Goal: Information Seeking & Learning: Check status

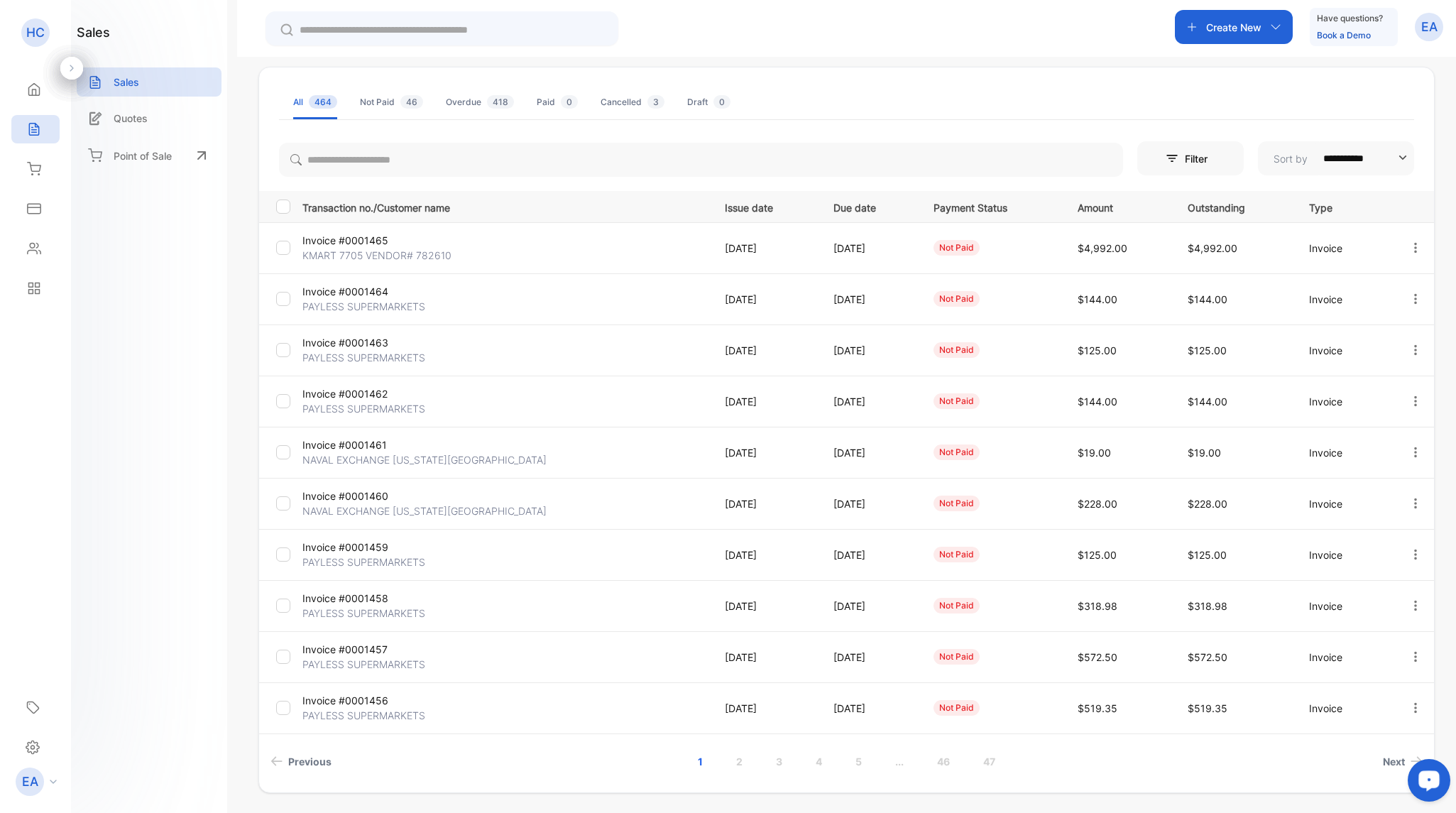
scroll to position [74, 0]
click at [734, 757] on link "2" at bounding box center [739, 758] width 40 height 26
click at [677, 759] on link "1" at bounding box center [681, 758] width 39 height 26
click at [816, 761] on link "4" at bounding box center [819, 758] width 40 height 26
click at [833, 762] on link "5" at bounding box center [839, 758] width 40 height 26
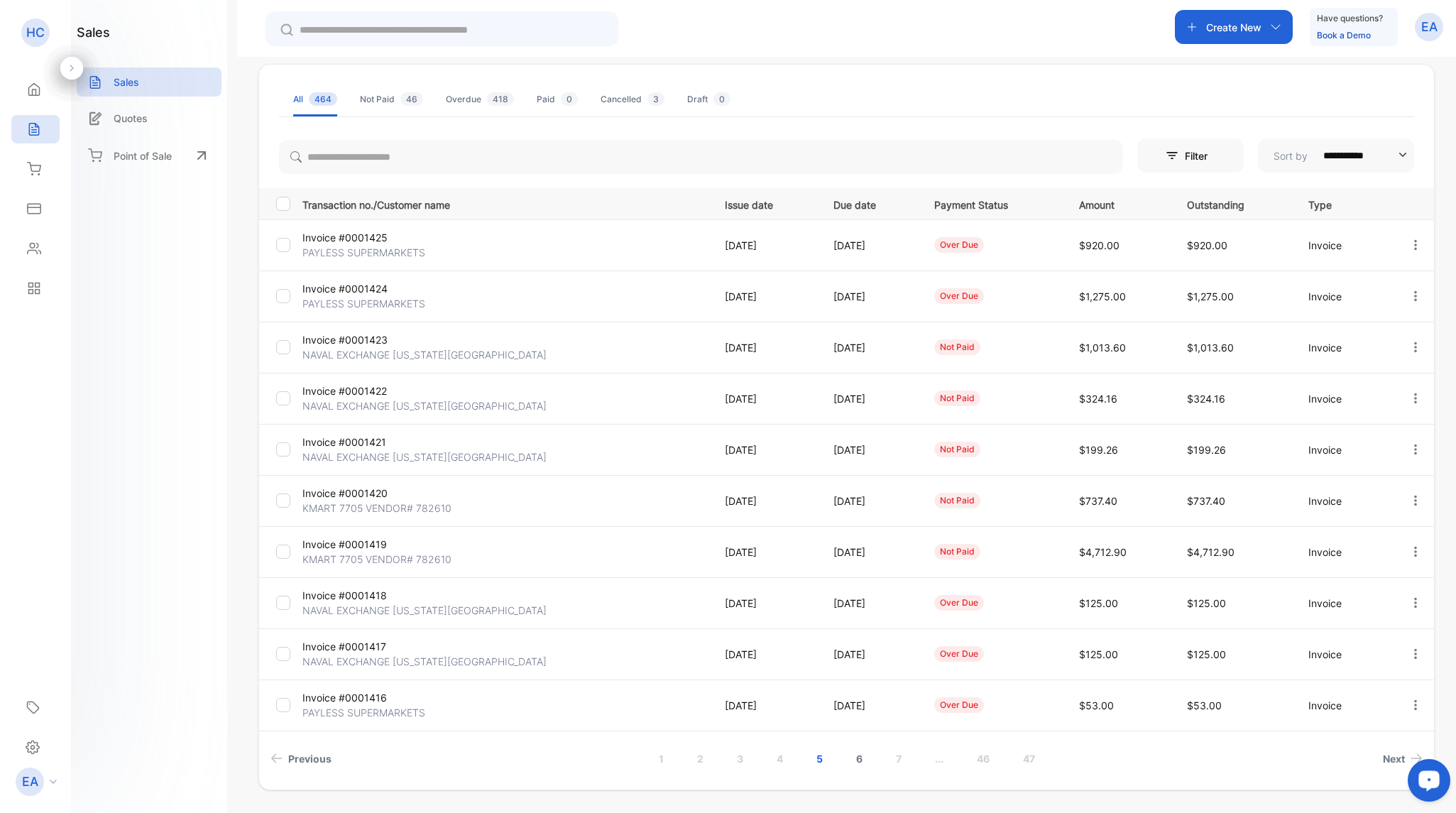
click at [856, 761] on link "6" at bounding box center [859, 758] width 40 height 26
click at [370, 506] on p "PAYLESS SUPERMARKETS" at bounding box center [370, 508] width 135 height 15
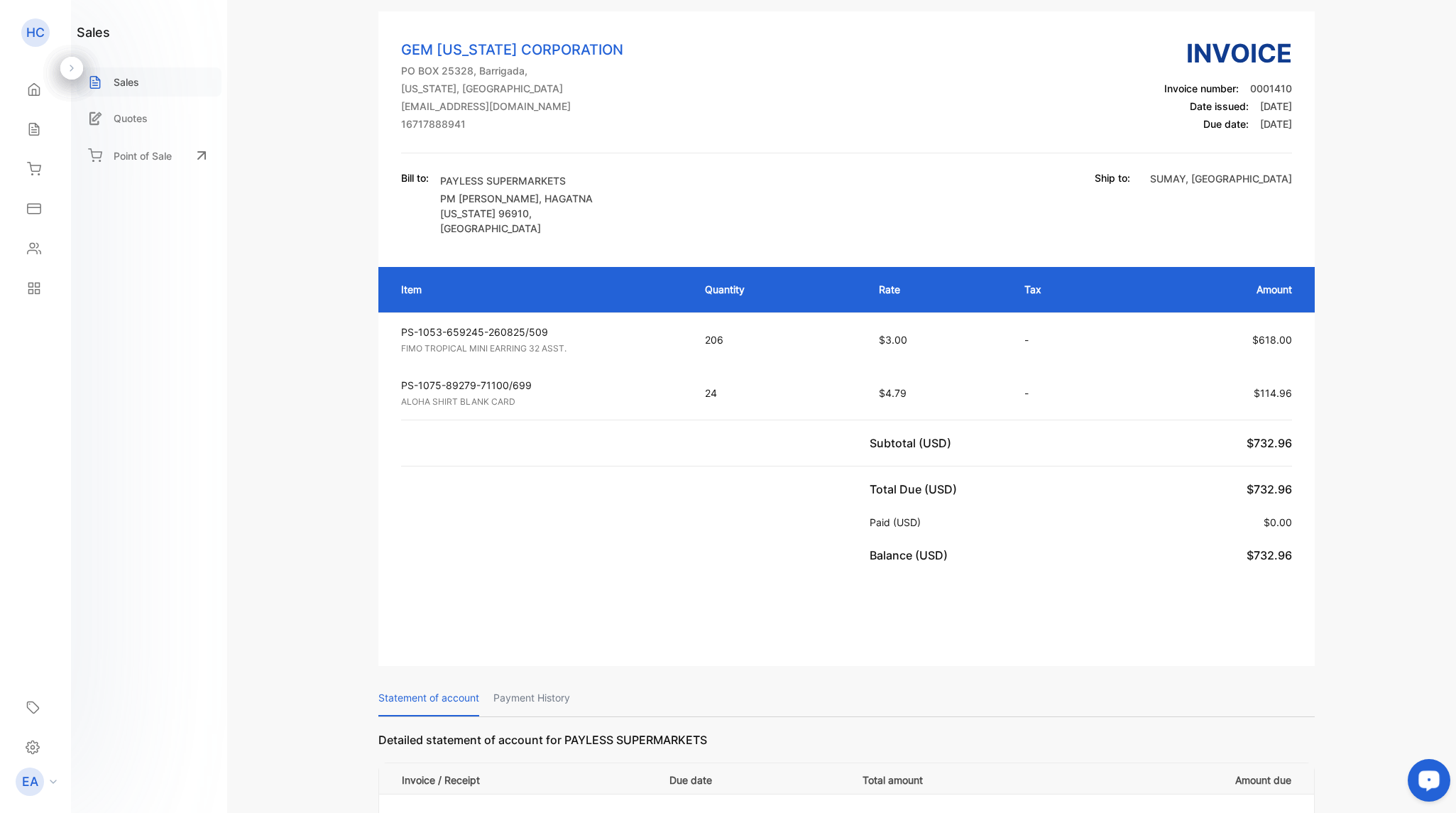
click at [132, 82] on p "Sales" at bounding box center [126, 81] width 26 height 15
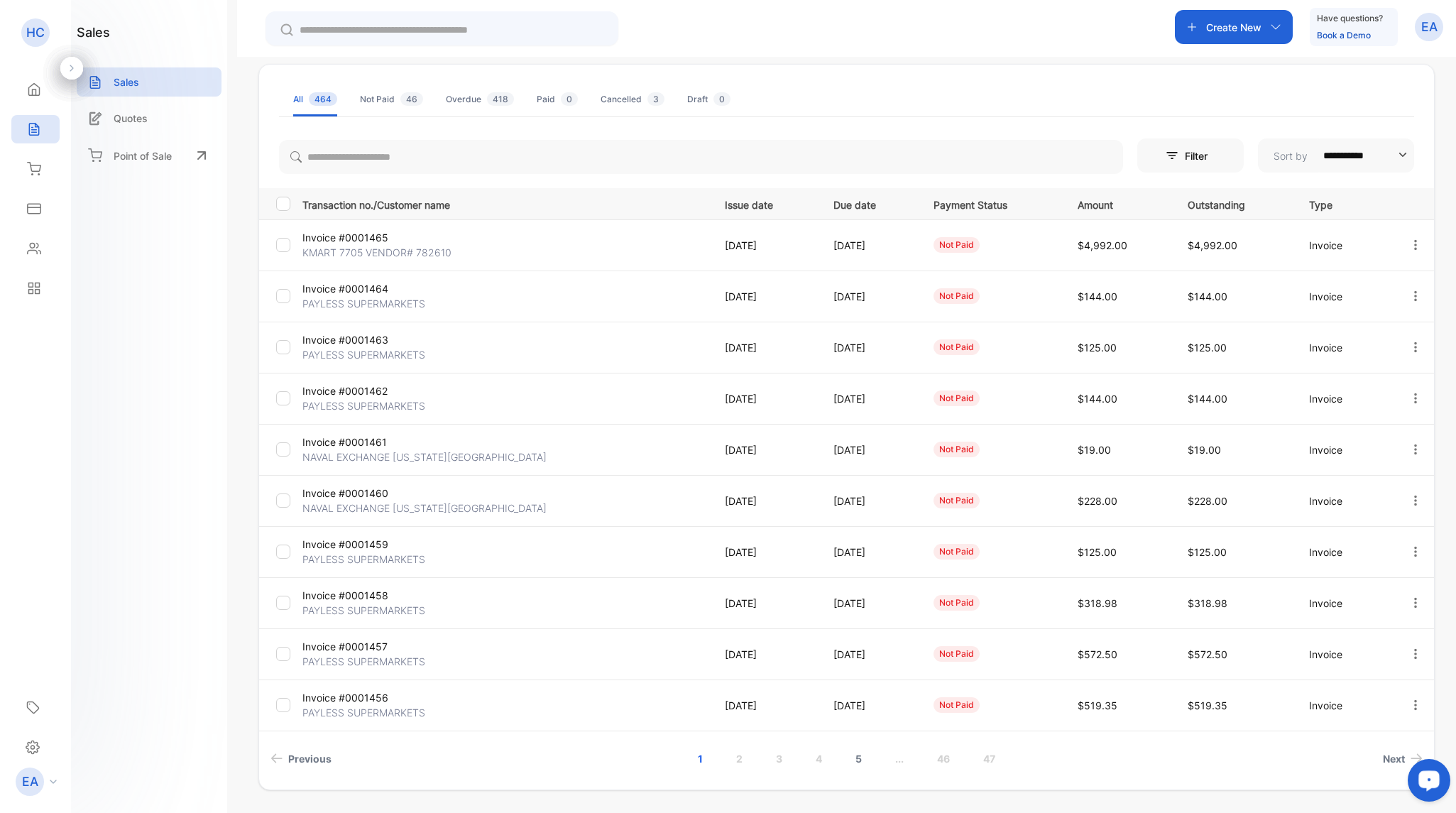
click at [859, 765] on link "5" at bounding box center [858, 758] width 40 height 26
click at [859, 760] on link "6" at bounding box center [859, 758] width 40 height 26
click at [743, 444] on p "[DATE]" at bounding box center [764, 449] width 80 height 15
click at [742, 445] on p "[DATE]" at bounding box center [764, 449] width 80 height 15
click at [356, 449] on p "Invoice #0001411" at bounding box center [370, 442] width 135 height 15
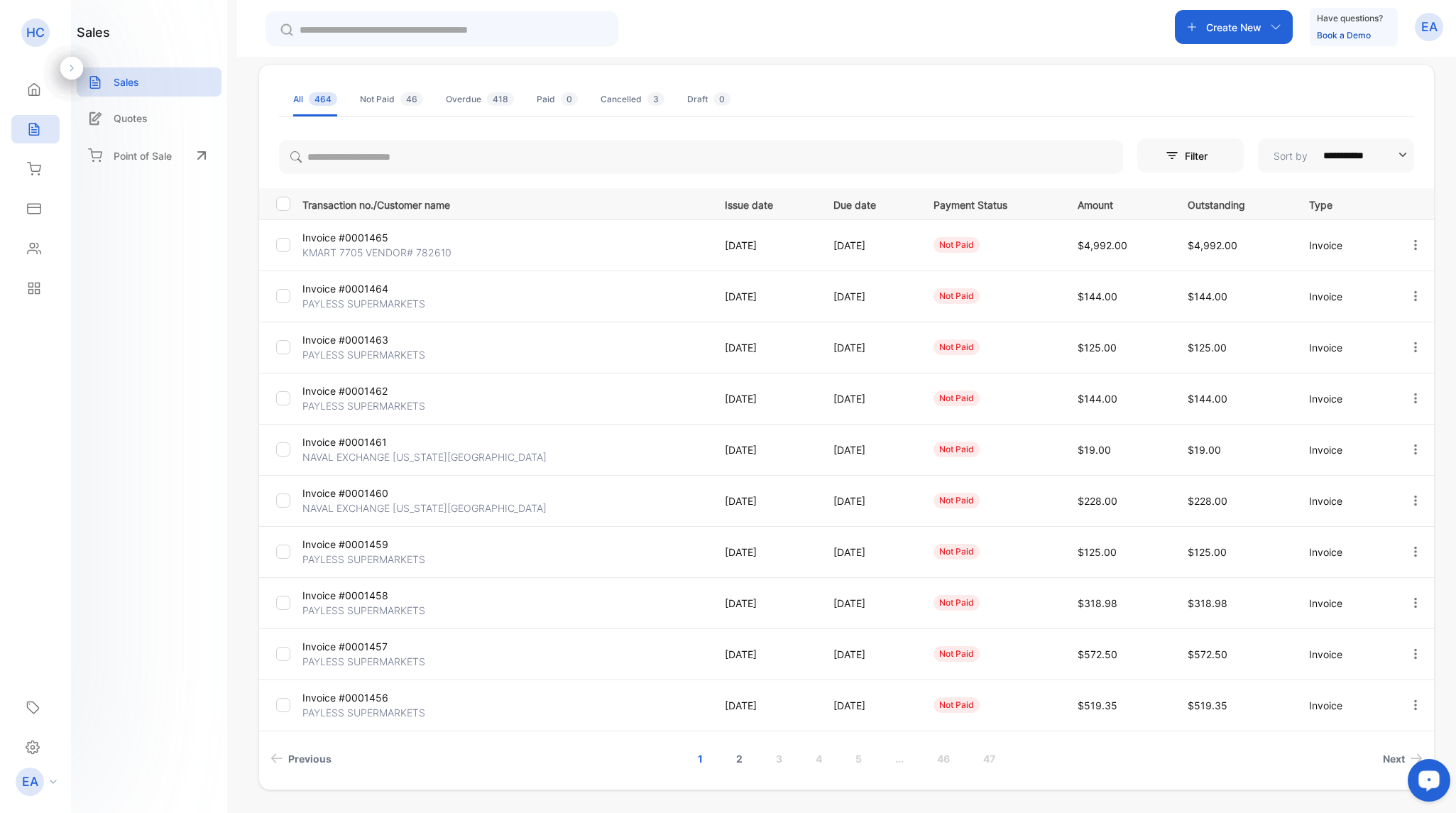
click at [737, 758] on link "2" at bounding box center [739, 758] width 40 height 26
click at [752, 757] on link "3" at bounding box center [759, 758] width 40 height 26
click at [803, 766] on link "4" at bounding box center [798, 758] width 40 height 26
click at [833, 755] on link "5" at bounding box center [839, 758] width 40 height 26
click at [851, 765] on link "6" at bounding box center [859, 758] width 40 height 26
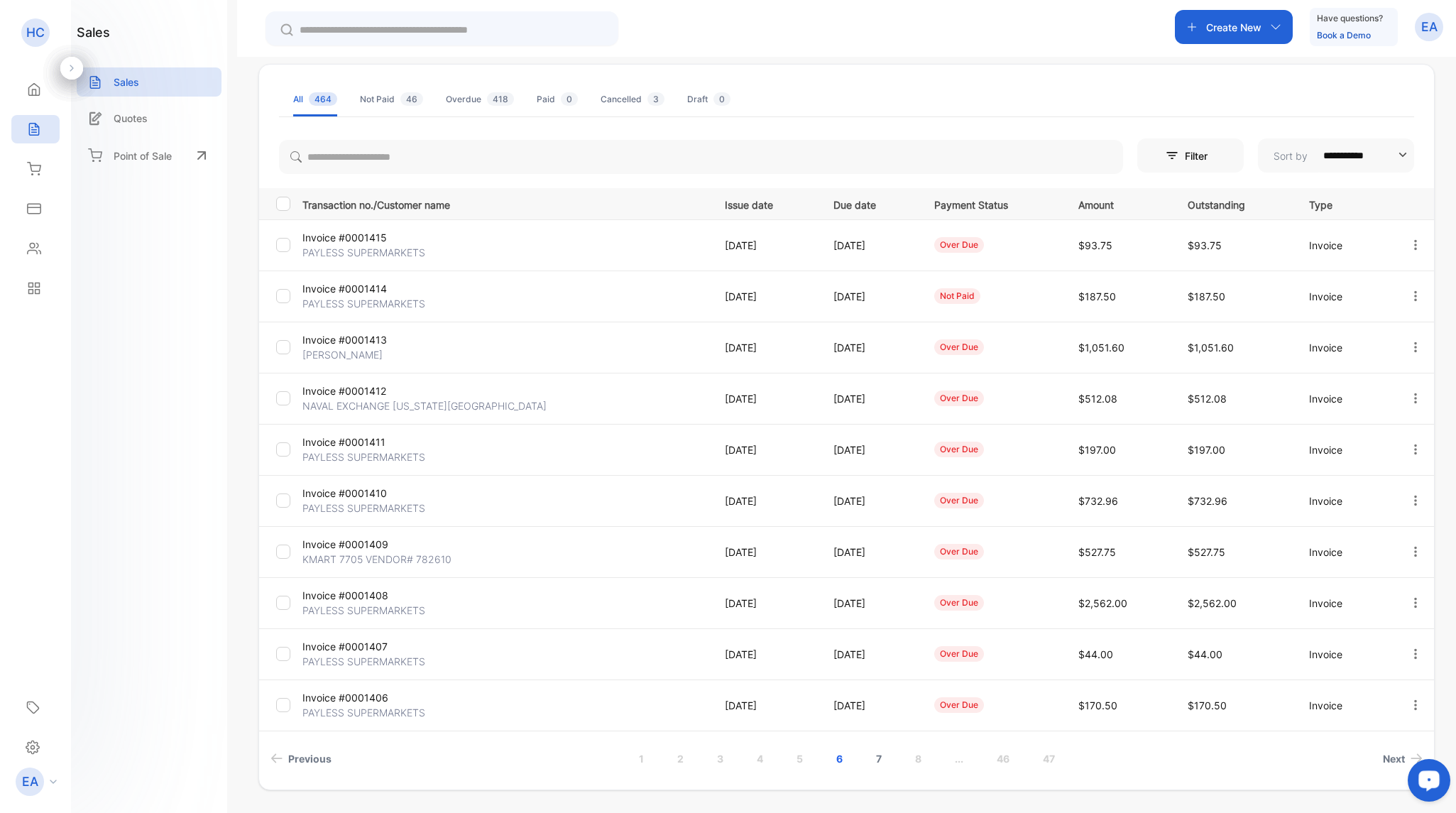
click at [875, 762] on link "7" at bounding box center [879, 758] width 39 height 26
click at [875, 762] on link "8" at bounding box center [879, 758] width 40 height 26
click at [633, 758] on link "1" at bounding box center [637, 758] width 39 height 26
